Goal: Information Seeking & Learning: Learn about a topic

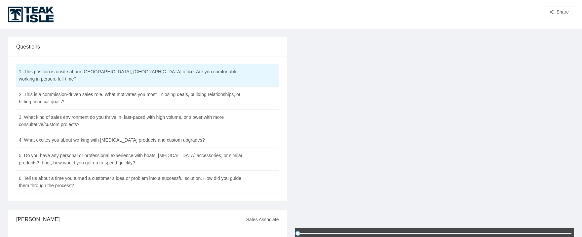
scroll to position [33, 0]
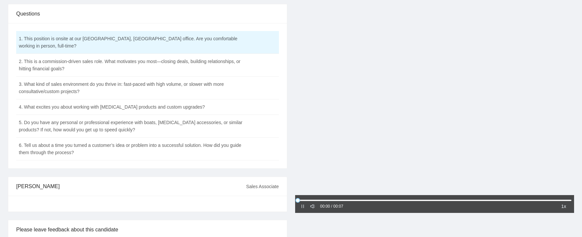
click at [302, 203] on div at bounding box center [303, 206] width 5 height 7
click at [302, 206] on icon "pause" at bounding box center [303, 206] width 5 height 5
click at [302, 206] on icon "caret-right" at bounding box center [303, 206] width 5 height 5
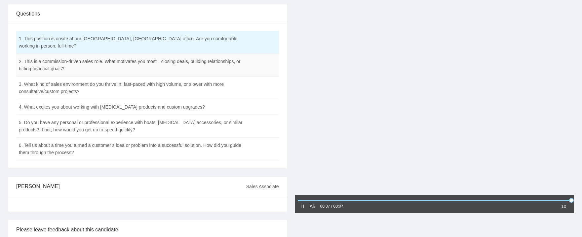
click at [194, 60] on td "2. This is a commission-driven sales role. What motivates you most—closing deal…" at bounding box center [131, 65] width 230 height 23
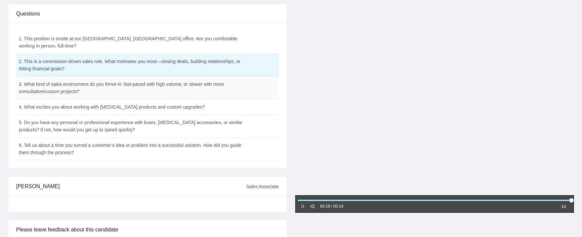
click at [218, 83] on td "3. What kind of sales environment do you thrive in: fast-paced with high volume…" at bounding box center [131, 88] width 230 height 23
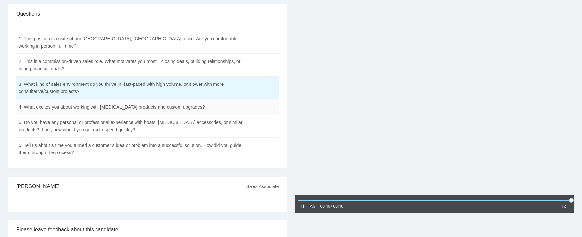
click at [173, 102] on td "4. What excites you about working with [MEDICAL_DATA] products and custom upgra…" at bounding box center [131, 108] width 230 height 16
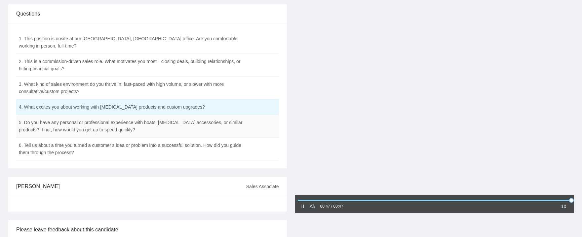
click at [200, 120] on td "5. Do you have any personal or professional experience with boats, [MEDICAL_DAT…" at bounding box center [131, 126] width 230 height 23
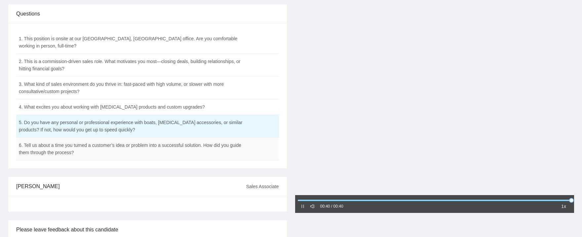
click at [193, 145] on td "6. Tell us about a time you turned a customer’s idea or problem into a successf…" at bounding box center [131, 149] width 230 height 23
